Goal: Task Accomplishment & Management: Complete application form

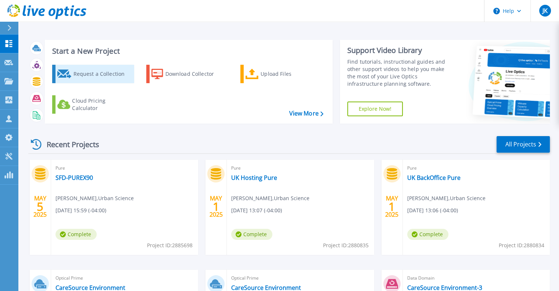
click at [91, 72] on div "Request a Collection" at bounding box center [102, 74] width 59 height 15
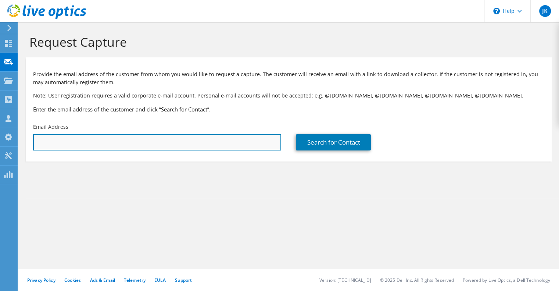
click at [191, 139] on input "text" at bounding box center [157, 142] width 248 height 16
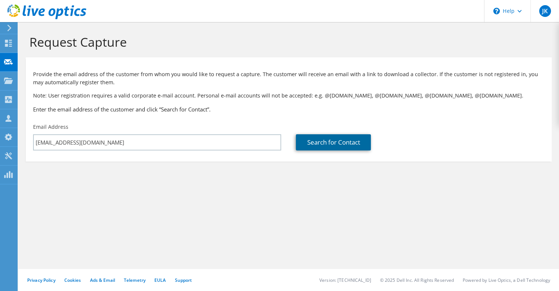
click at [316, 138] on link "Search for Contact" at bounding box center [333, 142] width 75 height 16
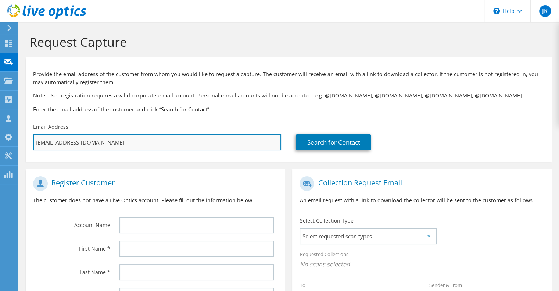
drag, startPoint x: 109, startPoint y: 139, endPoint x: 53, endPoint y: 137, distance: 56.3
click at [53, 142] on input "[EMAIL_ADDRESS][DOMAIN_NAME]" at bounding box center [157, 142] width 248 height 16
type input "pdavis"
type input "Select"
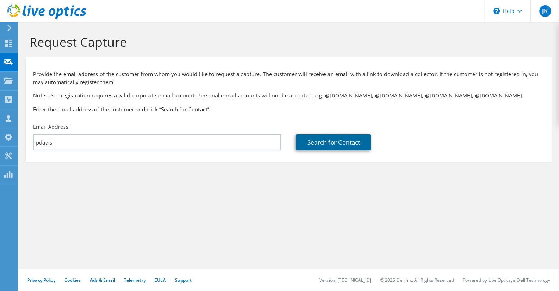
click at [316, 139] on link "Search for Contact" at bounding box center [333, 142] width 75 height 16
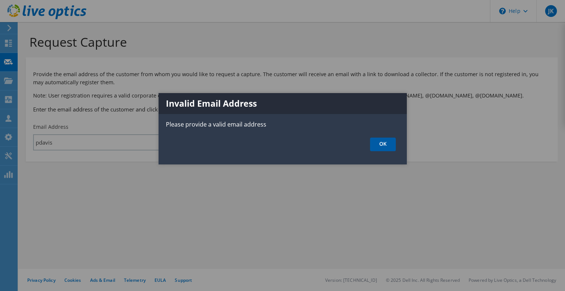
click at [389, 146] on link "OK" at bounding box center [383, 145] width 26 height 14
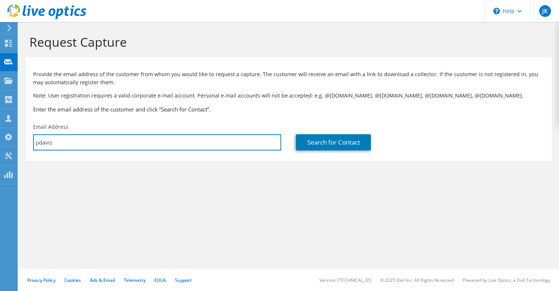
drag, startPoint x: 94, startPoint y: 144, endPoint x: 26, endPoint y: 144, distance: 67.7
click at [26, 144] on div "Email Address pdavis" at bounding box center [157, 136] width 263 height 35
paste input "@[DOMAIN_NAME]"
type input "[EMAIL_ADDRESS][DOMAIN_NAME]"
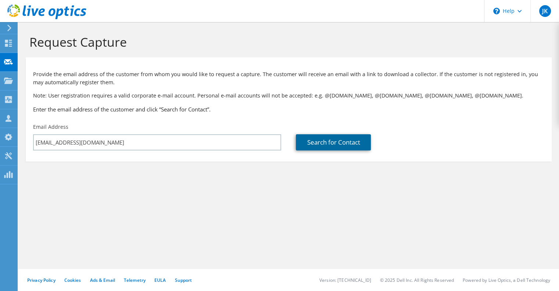
click at [327, 144] on link "Search for Contact" at bounding box center [333, 142] width 75 height 16
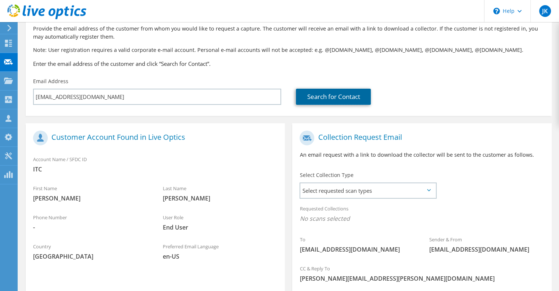
scroll to position [110, 0]
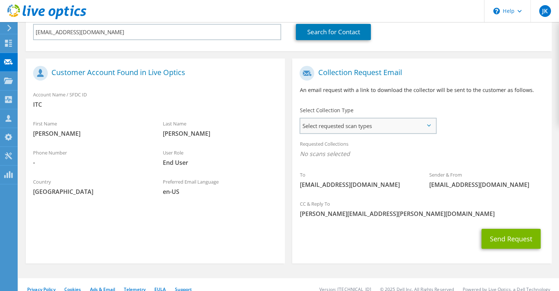
click at [402, 124] on span "Select requested scan types" at bounding box center [367, 125] width 135 height 15
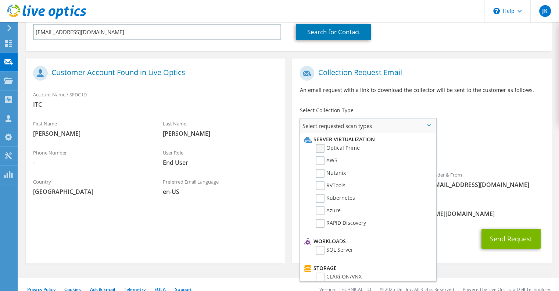
click at [320, 150] on label "Optical Prime" at bounding box center [338, 148] width 44 height 9
click at [0, 0] on input "Optical Prime" at bounding box center [0, 0] width 0 height 0
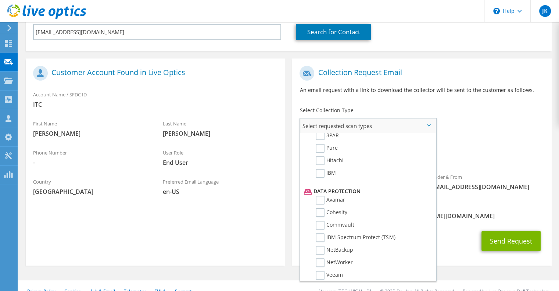
scroll to position [340, 0]
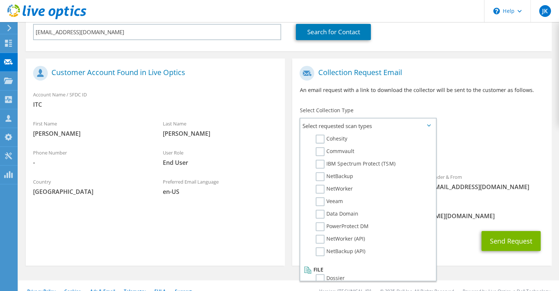
click at [503, 122] on div "To [EMAIL_ADDRESS][DOMAIN_NAME] Sender & From [EMAIL_ADDRESS][DOMAIN_NAME]" at bounding box center [421, 130] width 259 height 136
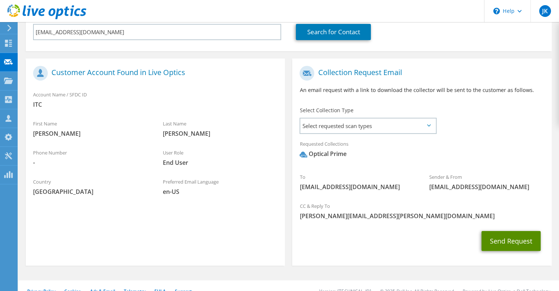
click at [507, 239] on button "Send Request" at bounding box center [511, 241] width 59 height 20
